Goal: Check status: Check status

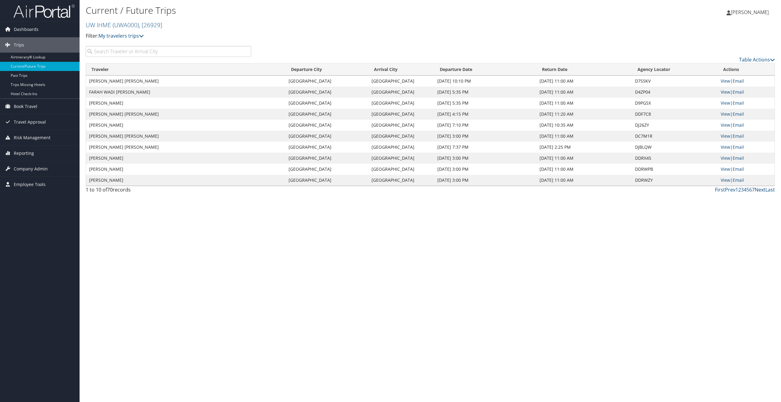
click at [760, 191] on link "Next" at bounding box center [760, 189] width 11 height 7
click at [212, 50] on input "search" at bounding box center [169, 51] width 166 height 11
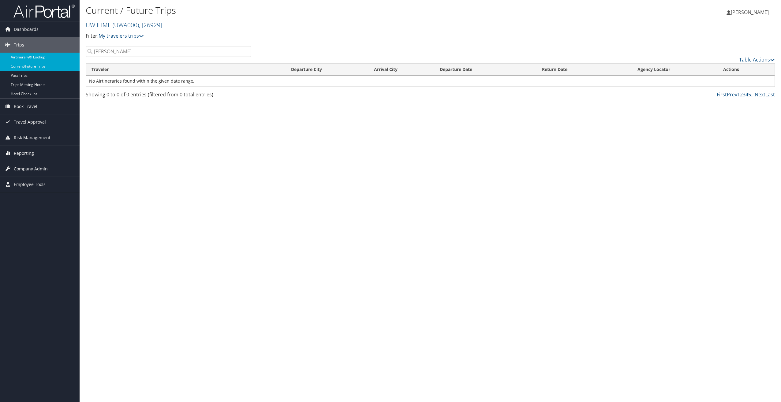
type input "Ali Mokdad"
click at [47, 58] on link "Airtinerary® Lookup" at bounding box center [40, 57] width 80 height 9
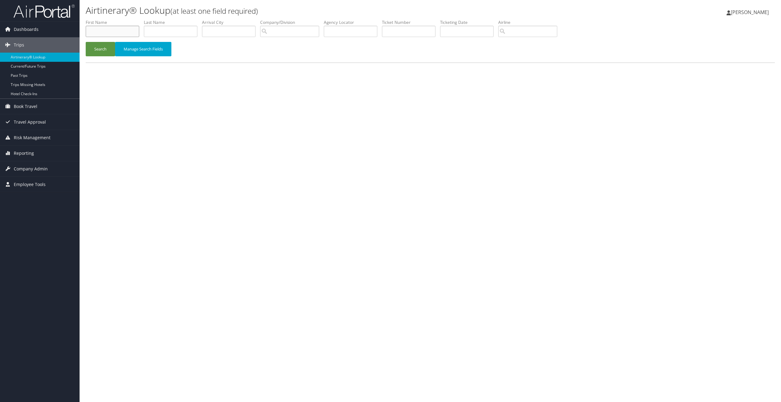
click at [116, 29] on input "text" at bounding box center [113, 31] width 54 height 11
type input "Ali"
type input "Mokdad"
click at [86, 42] on button "Search" at bounding box center [100, 49] width 29 height 14
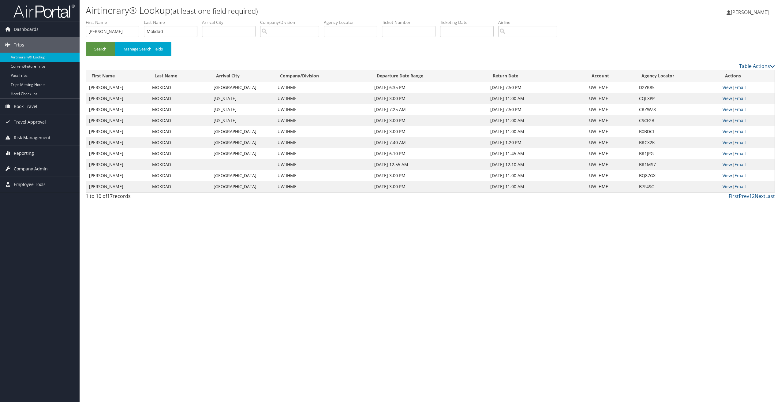
click at [290, 329] on div "Airtinerary® Lookup (at least one field required) Jill Southworth Jill Southwor…" at bounding box center [430, 201] width 701 height 402
click at [727, 99] on link "View" at bounding box center [726, 98] width 9 height 6
click at [728, 99] on link "View" at bounding box center [726, 98] width 9 height 6
click at [728, 110] on link "View" at bounding box center [726, 109] width 9 height 6
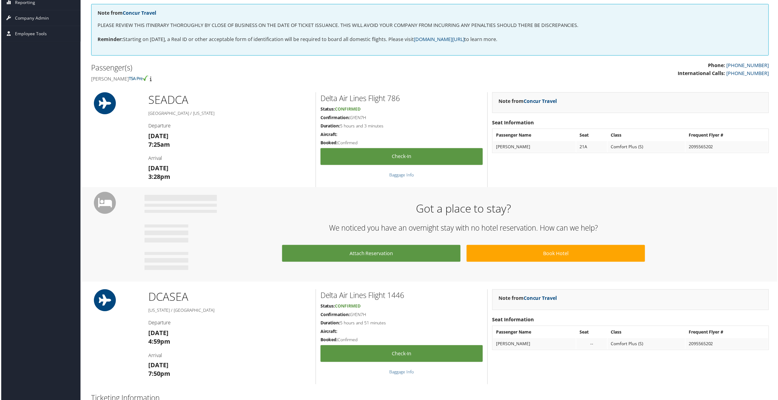
scroll to position [108, 0]
